Goal: Task Accomplishment & Management: Manage account settings

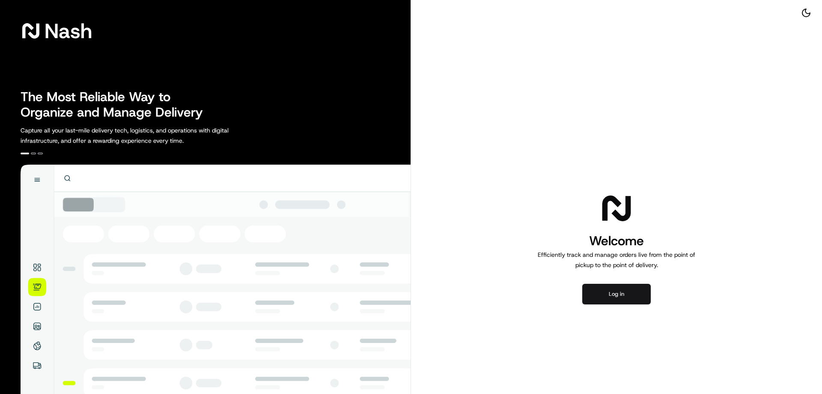
click at [615, 297] on button "Log in" at bounding box center [616, 294] width 69 height 21
